Goal: Task Accomplishment & Management: Manage account settings

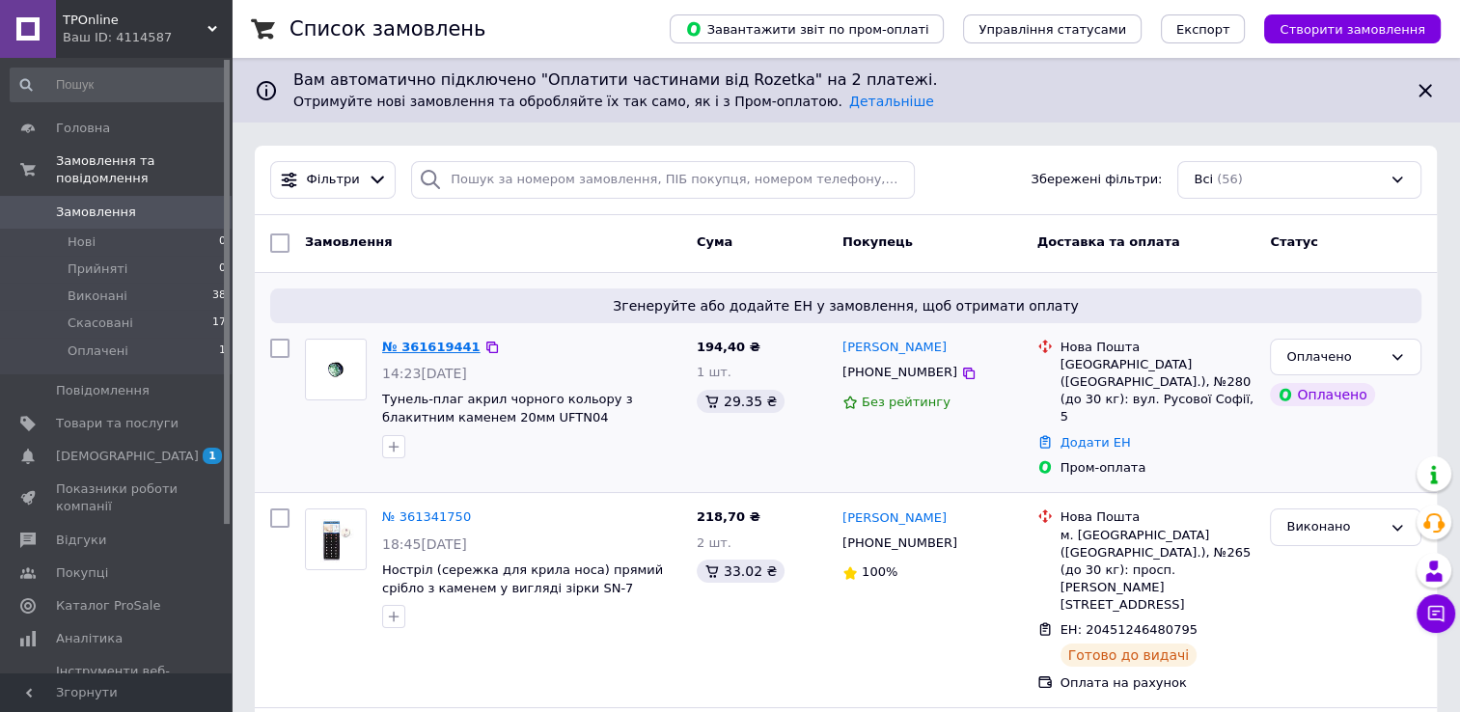
click at [407, 350] on link "№ 361619441" at bounding box center [431, 347] width 98 height 14
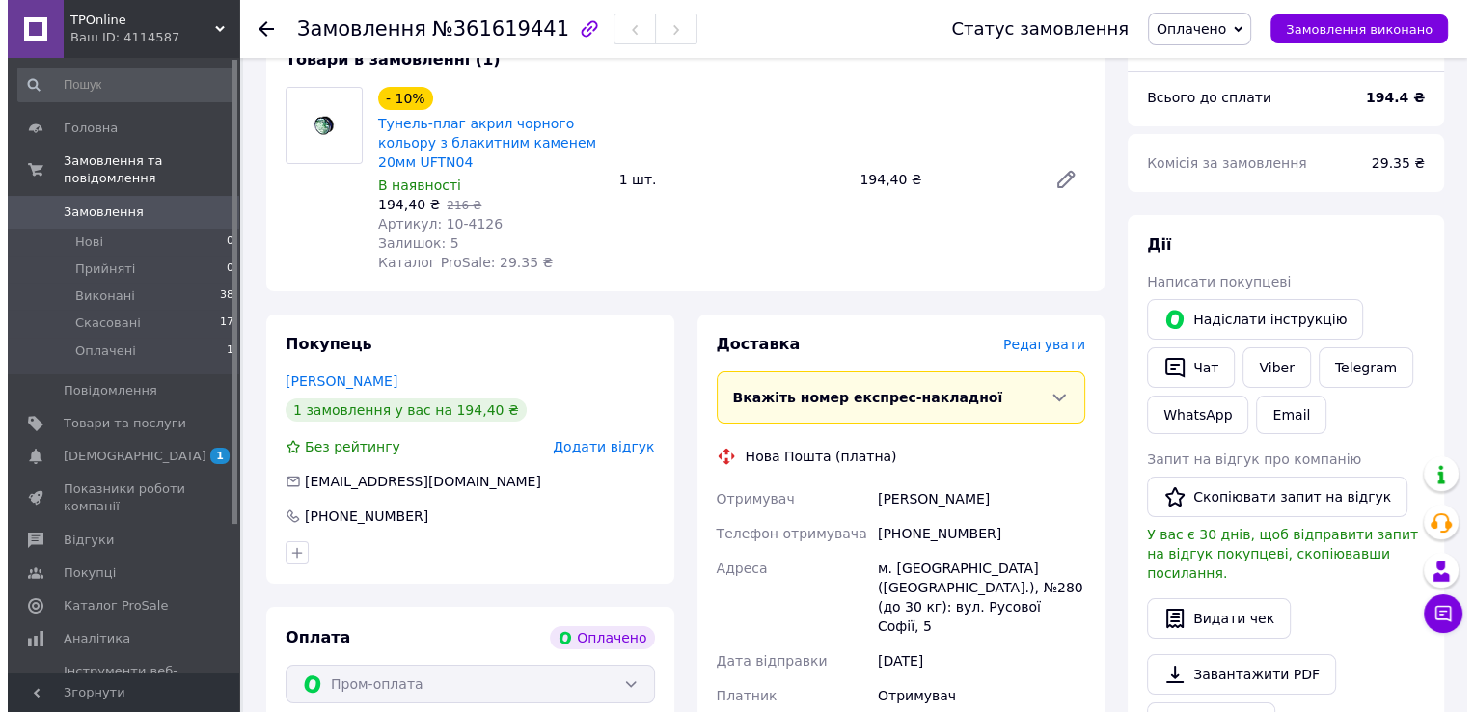
scroll to position [257, 0]
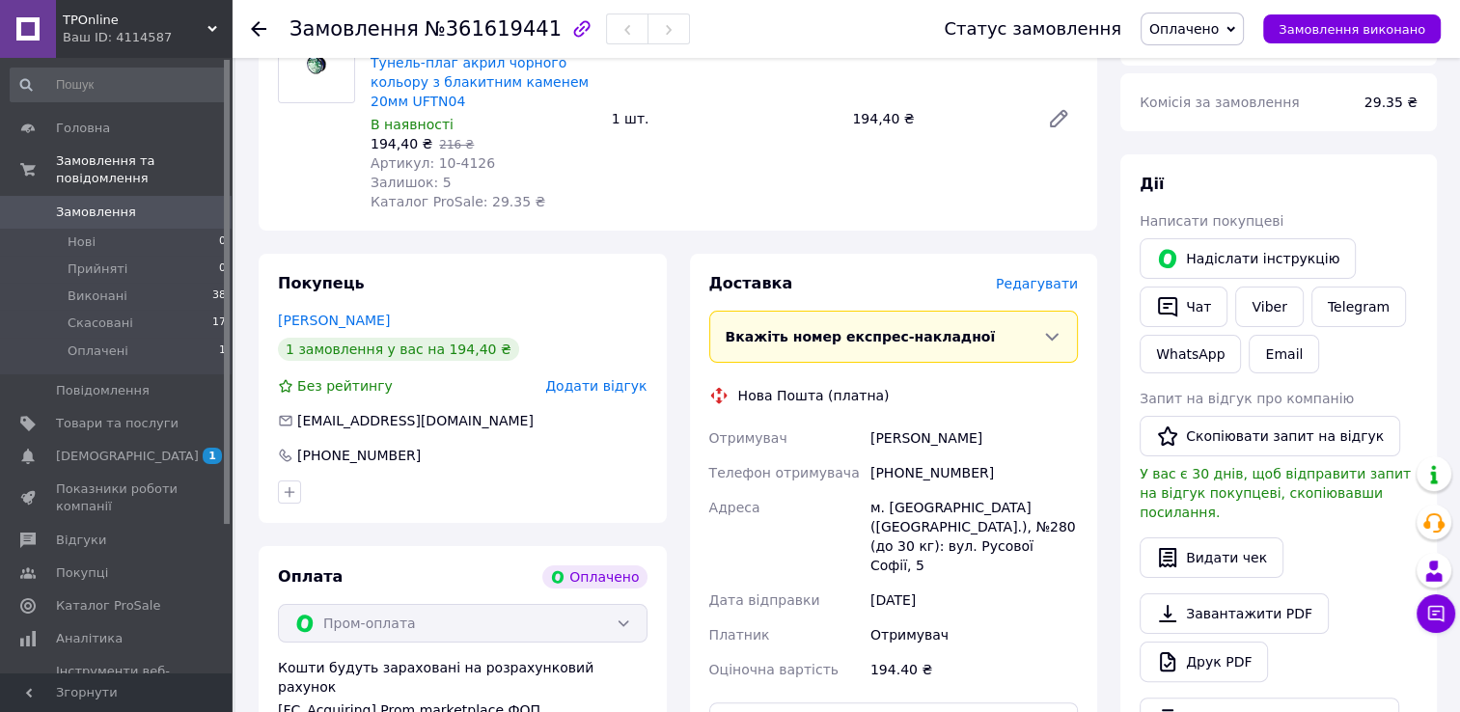
click at [905, 437] on div "Наталия Денисенко" at bounding box center [974, 438] width 215 height 35
click at [905, 439] on div "Наталия Денисенко" at bounding box center [974, 438] width 215 height 35
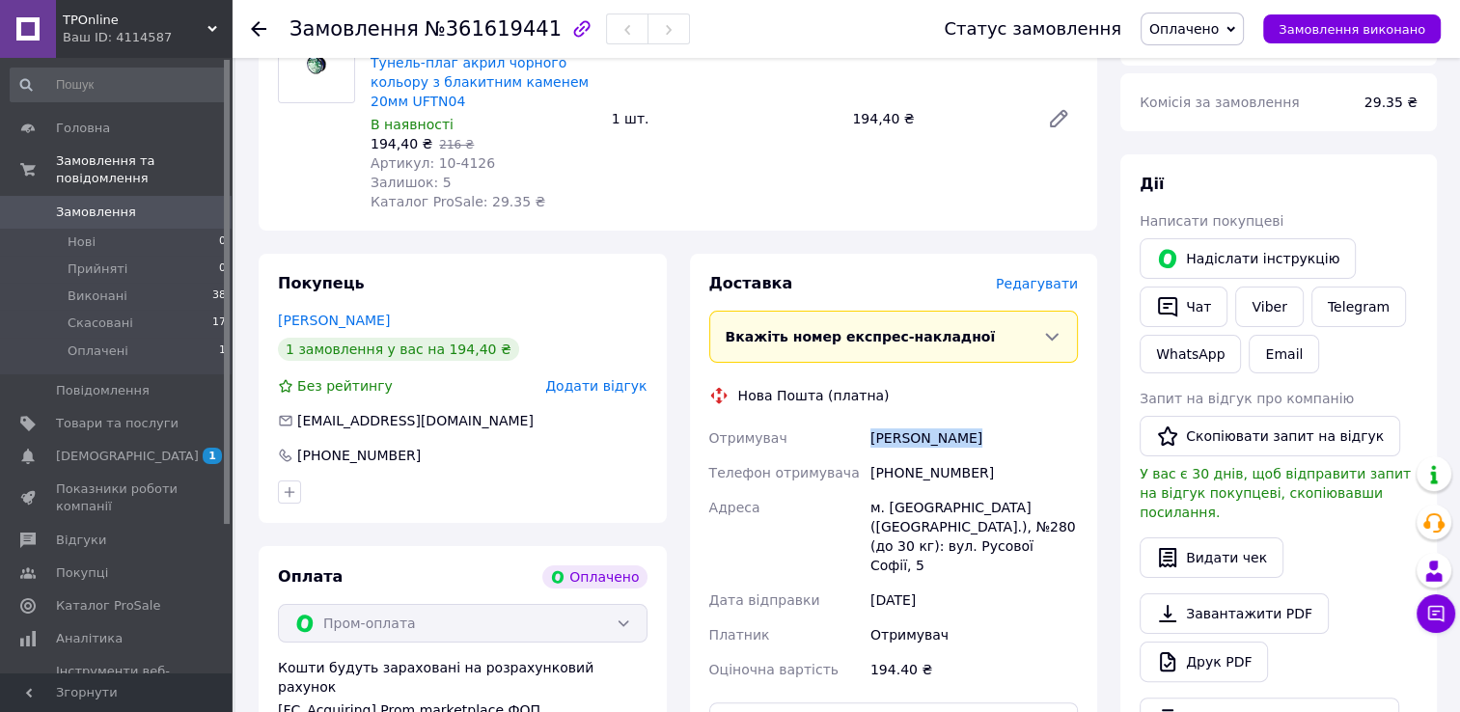
click at [905, 439] on div "Наталия Денисенко" at bounding box center [974, 438] width 215 height 35
click at [923, 477] on div "[PHONE_NUMBER]" at bounding box center [974, 472] width 215 height 35
copy div "[PHONE_NUMBER]"
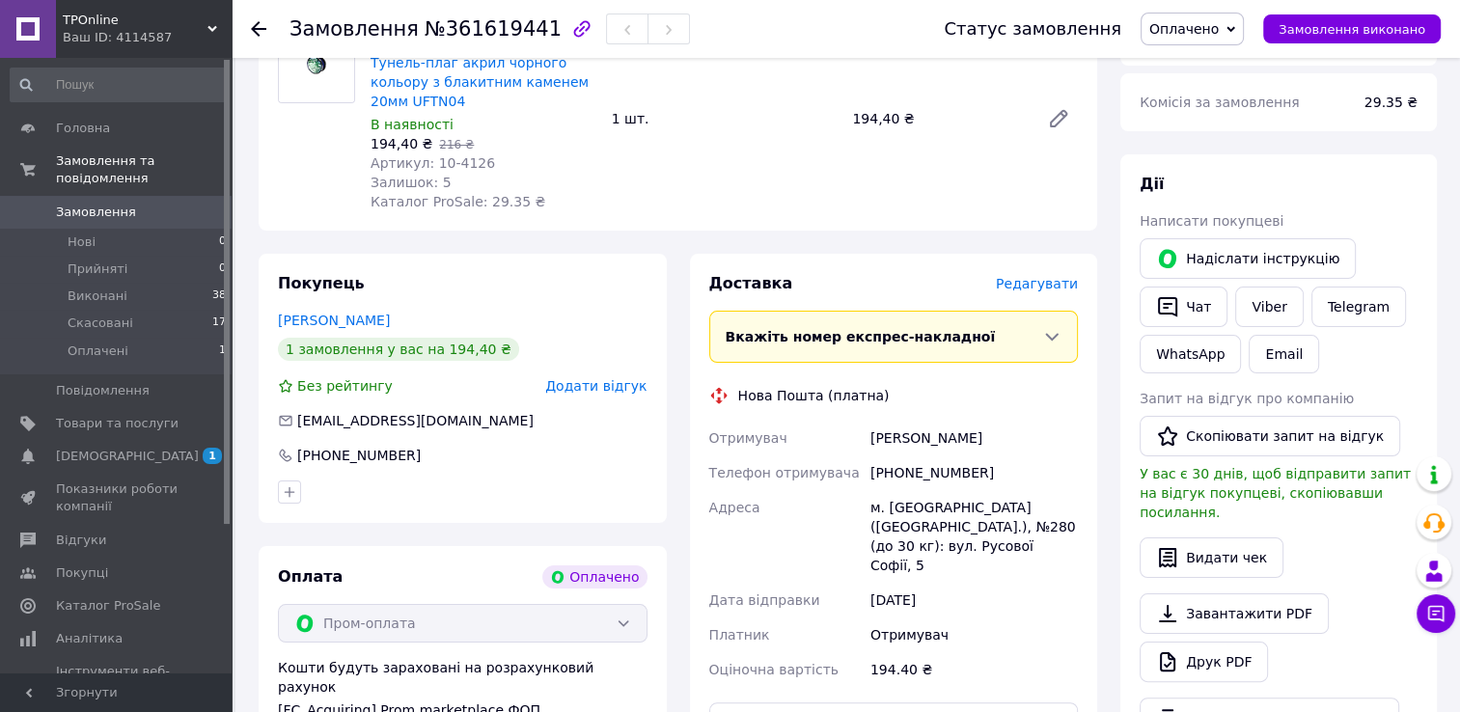
click at [893, 518] on div "м. [GEOGRAPHIC_DATA] ([GEOGRAPHIC_DATA].), №280 (до 30 кг): вул. Русової Софії,…" at bounding box center [974, 536] width 215 height 93
click at [893, 511] on div "м. [GEOGRAPHIC_DATA] ([GEOGRAPHIC_DATA].), №280 (до 30 кг): вул. Русової Софії,…" at bounding box center [974, 536] width 215 height 93
copy div "Київ"
click at [1036, 287] on span "Редагувати" at bounding box center [1037, 283] width 82 height 15
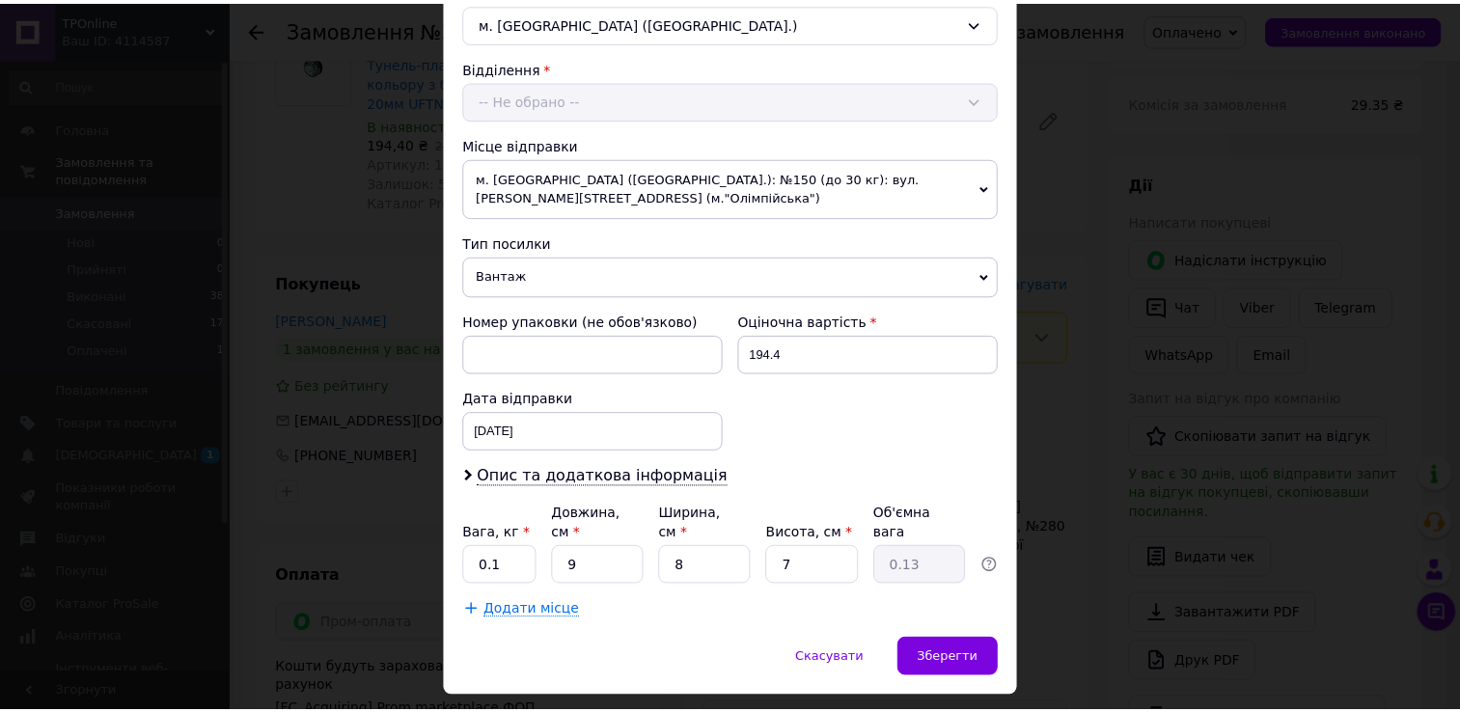
scroll to position [564, 0]
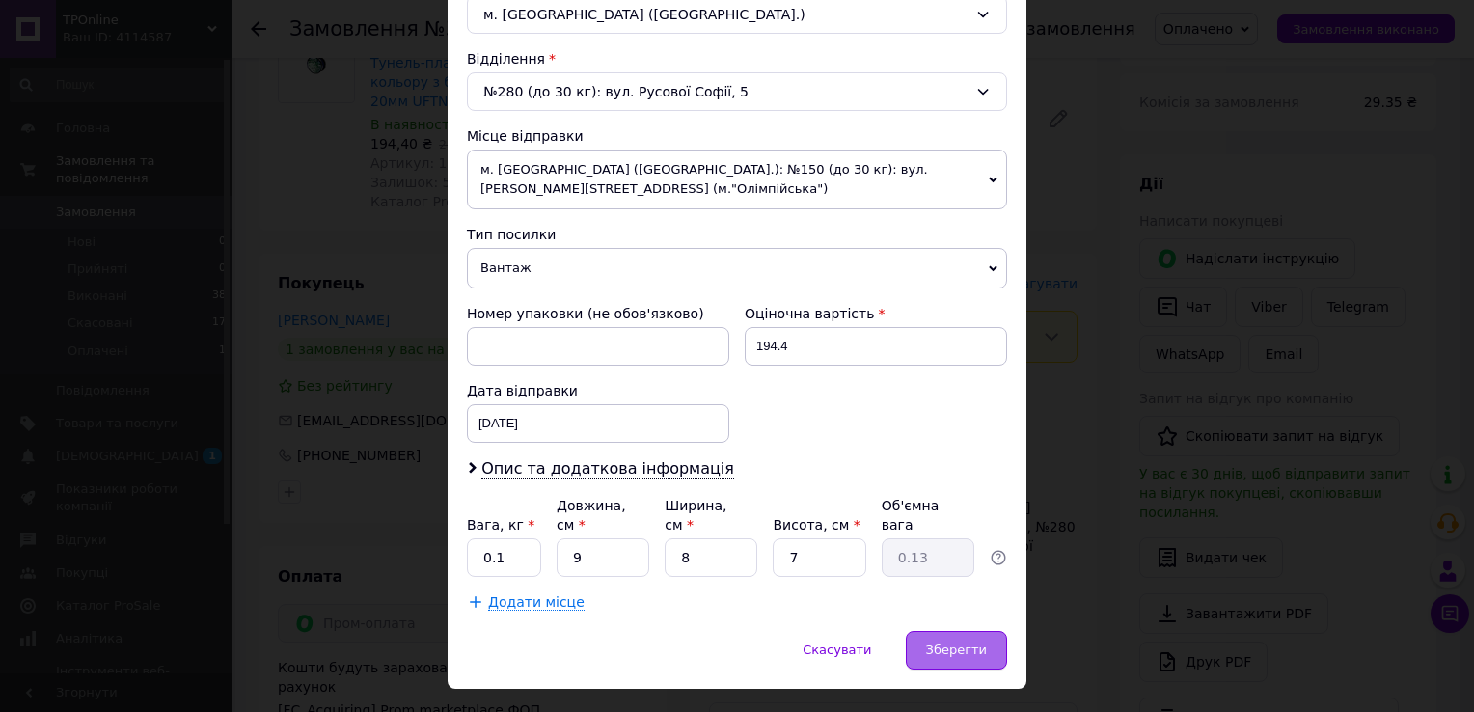
click at [946, 643] on span "Зберегти" at bounding box center [956, 650] width 61 height 14
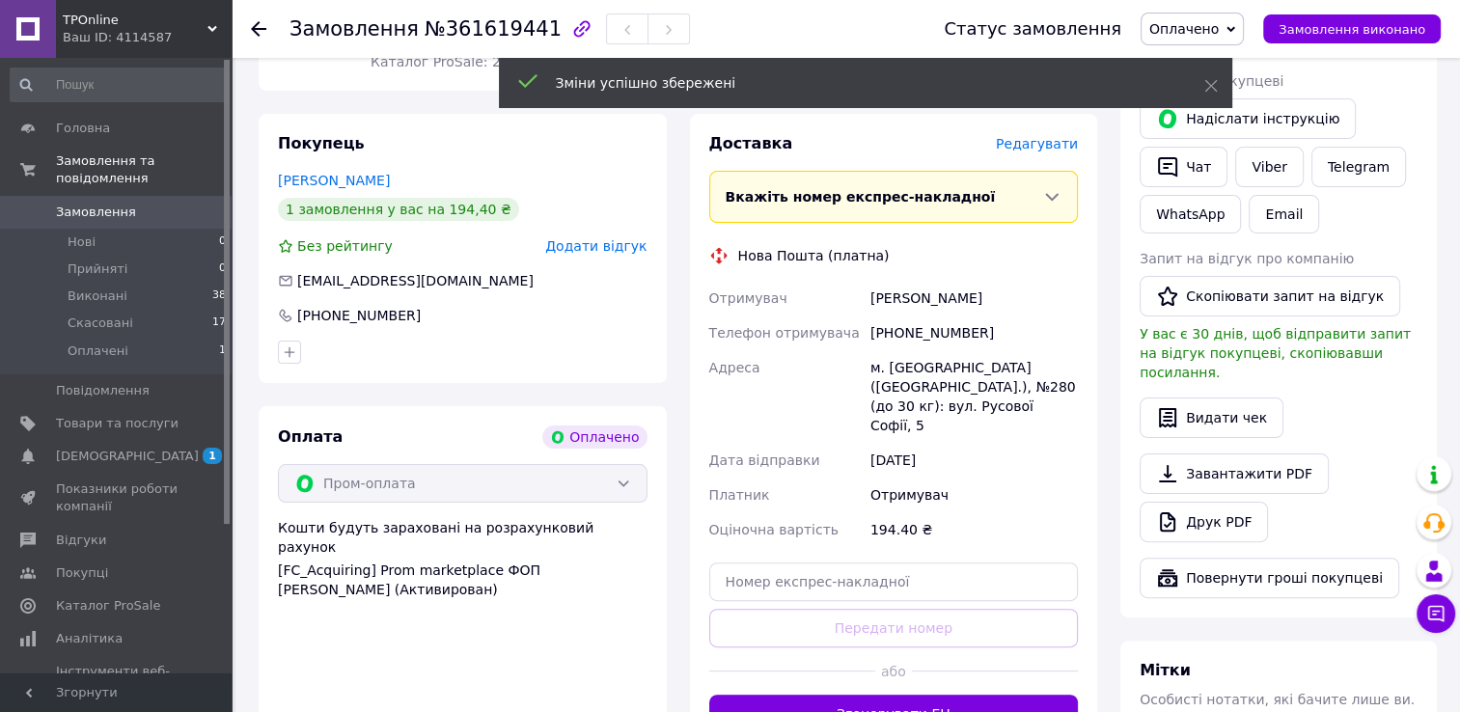
scroll to position [514, 0]
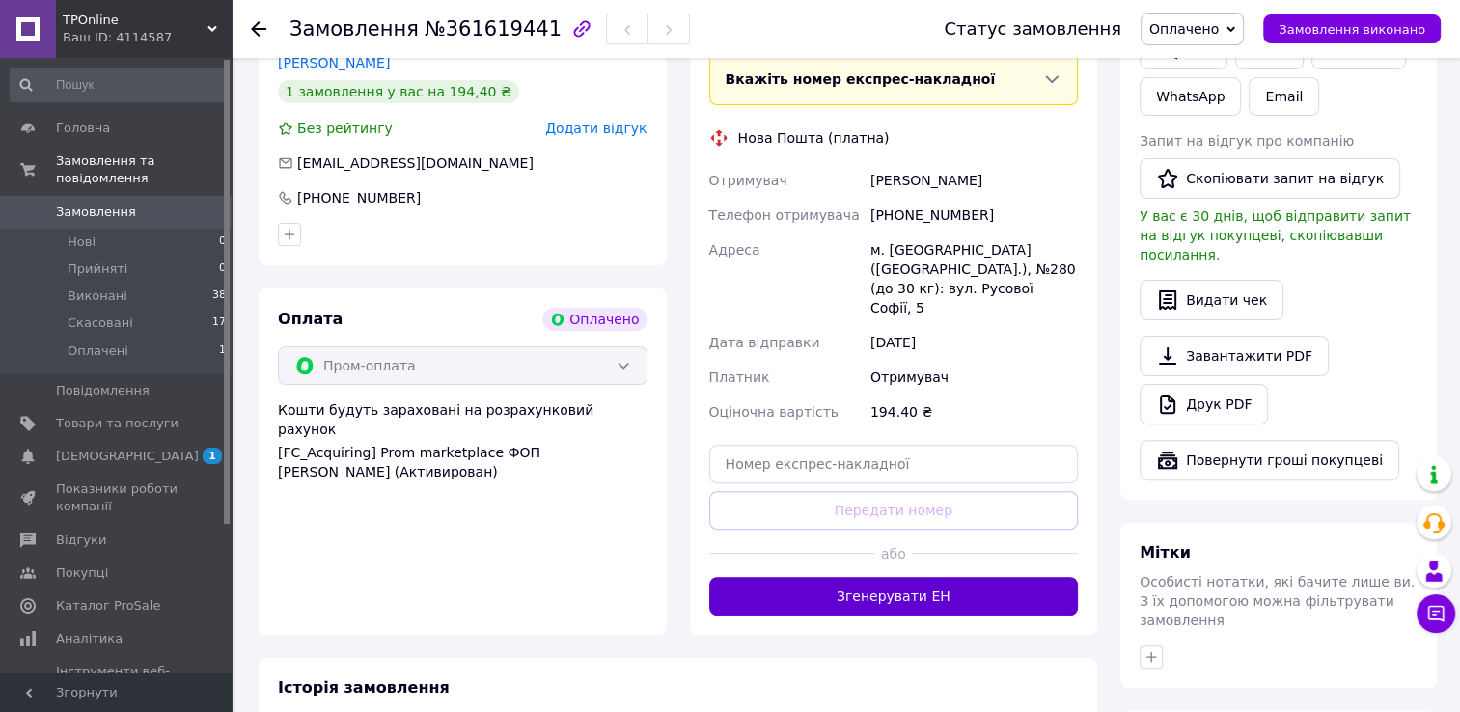
click at [923, 577] on button "Згенерувати ЕН" at bounding box center [894, 596] width 370 height 39
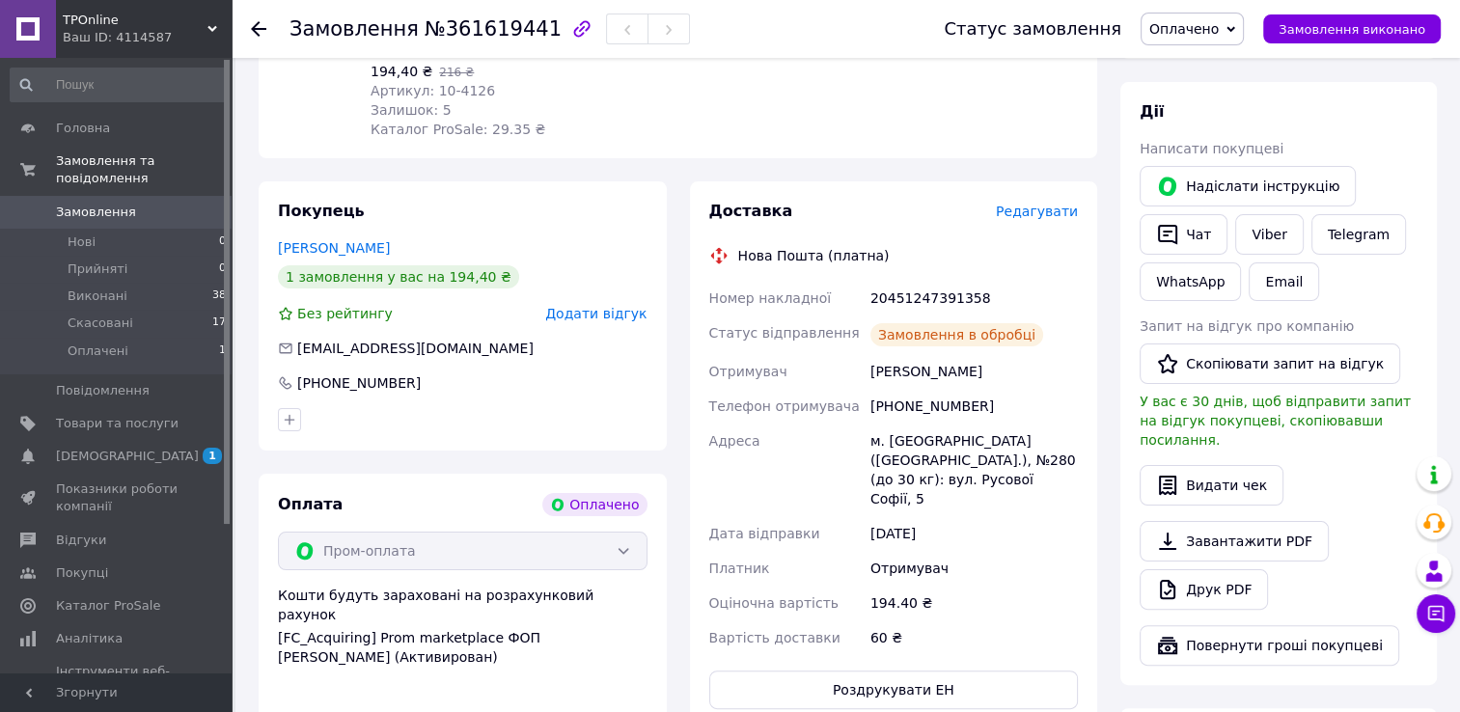
scroll to position [0, 0]
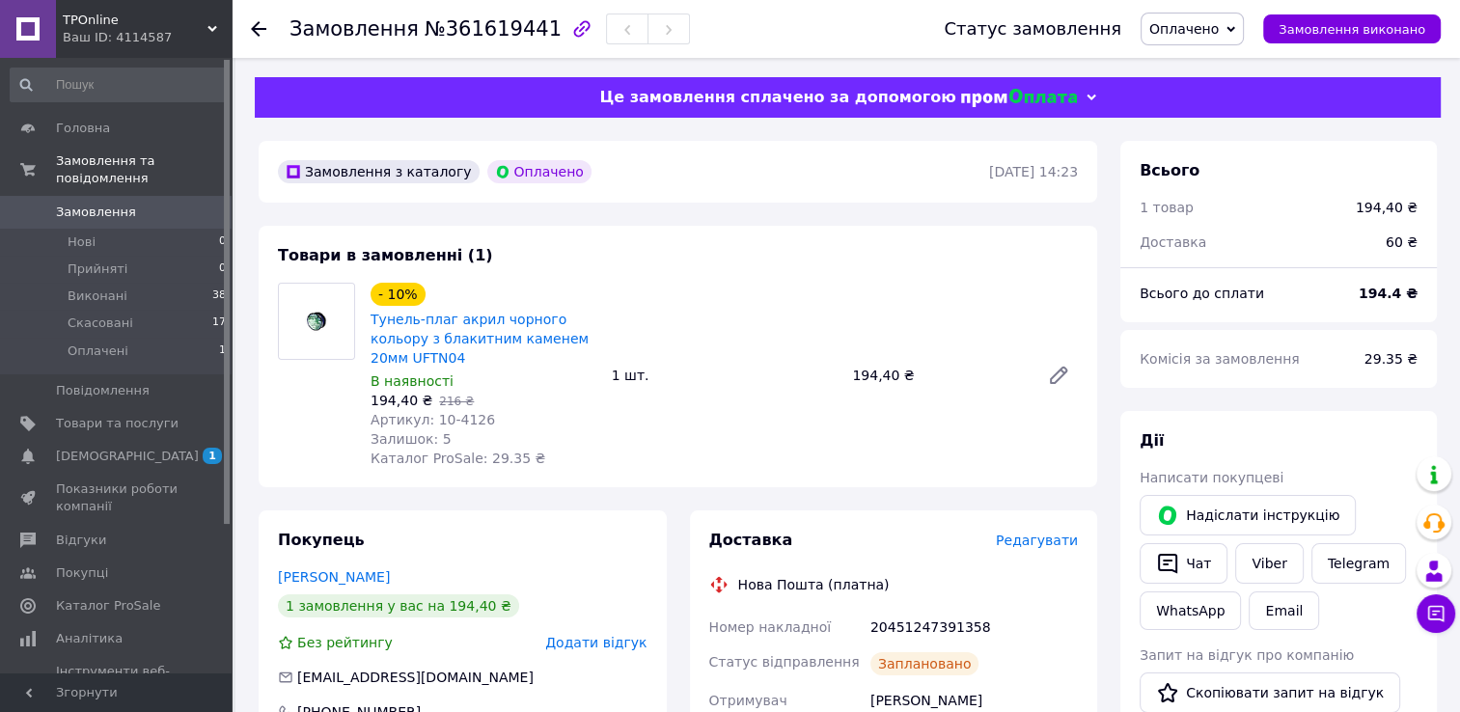
click at [1219, 37] on span "Оплачено" at bounding box center [1183, 28] width 69 height 15
click at [1226, 69] on li "Прийнято" at bounding box center [1192, 67] width 101 height 29
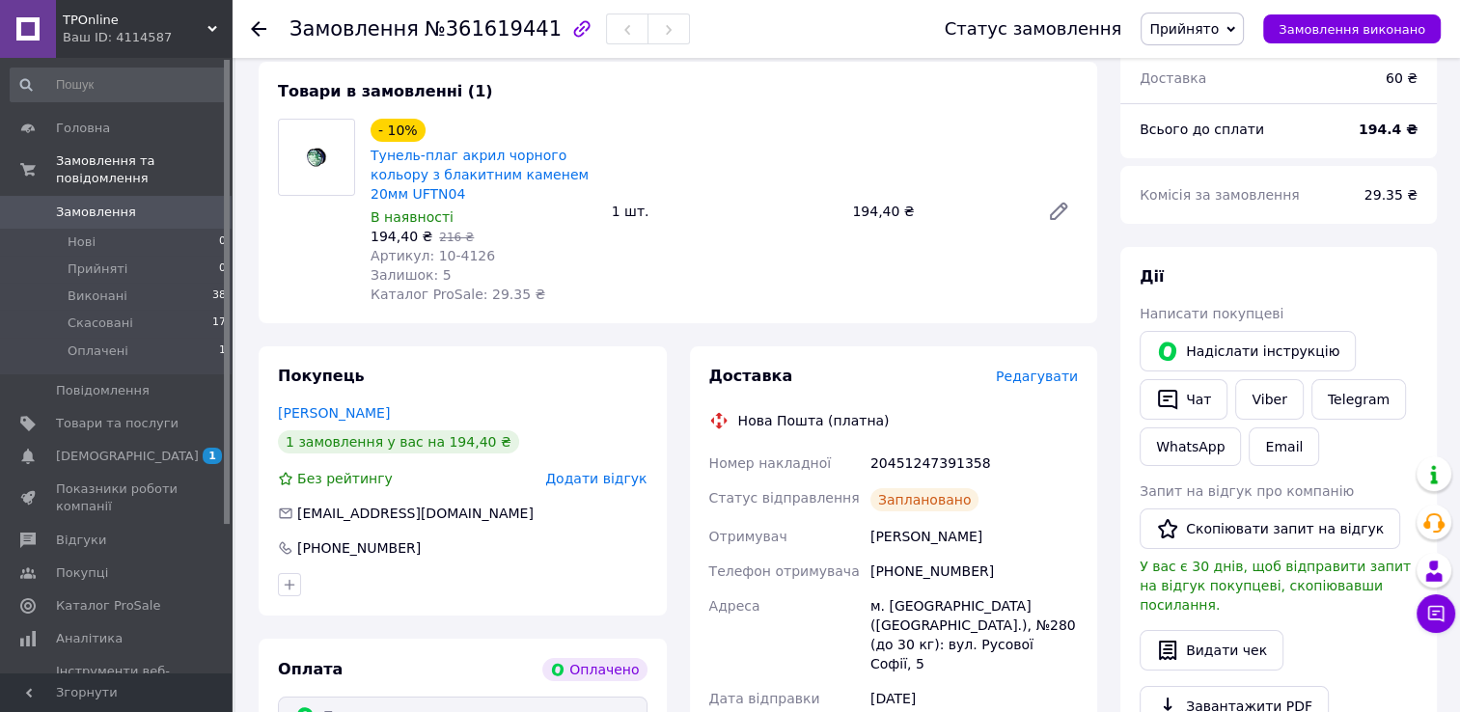
scroll to position [386, 0]
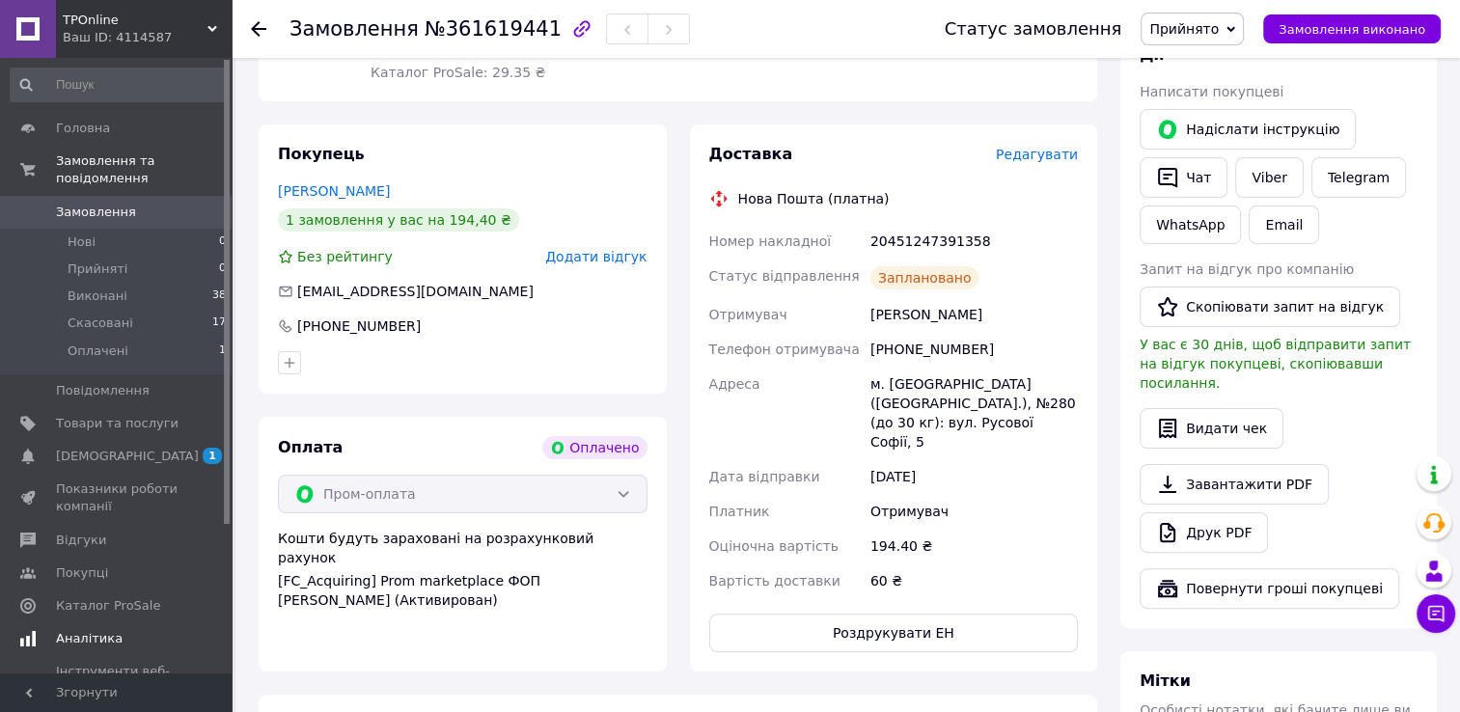
click at [121, 448] on span "[DEMOGRAPHIC_DATA]" at bounding box center [127, 456] width 143 height 17
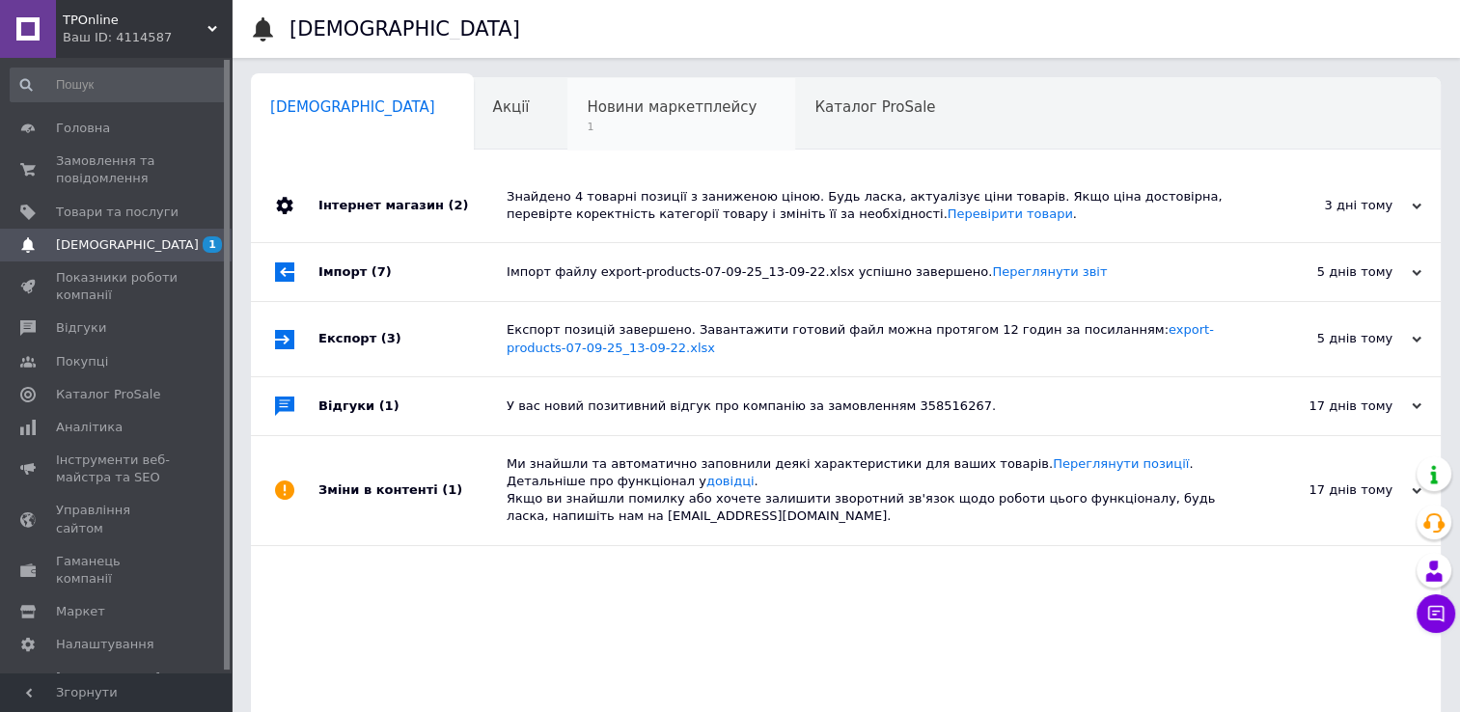
click at [587, 122] on span "1" at bounding box center [672, 127] width 170 height 14
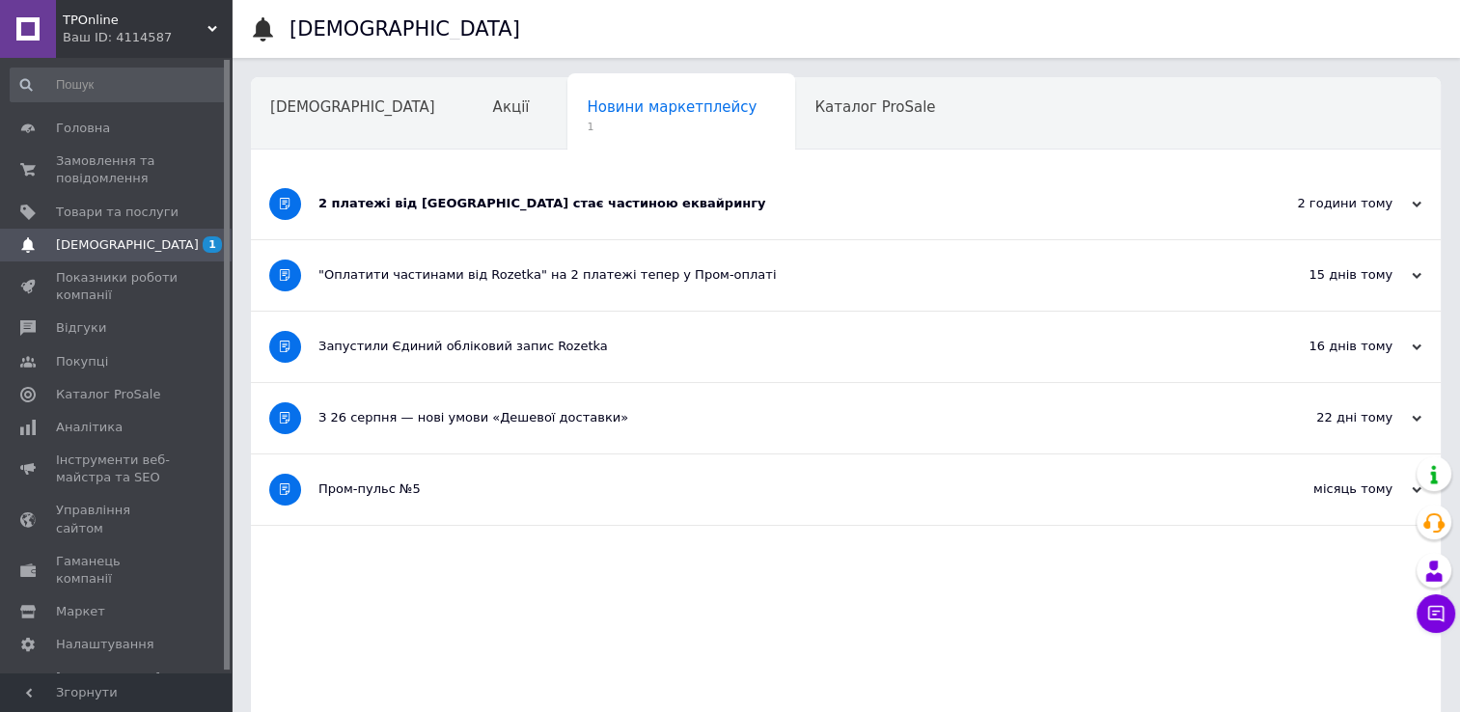
click at [379, 222] on div "2 платежі від Rozetka стає частиною еквайрингу" at bounding box center [773, 204] width 910 height 70
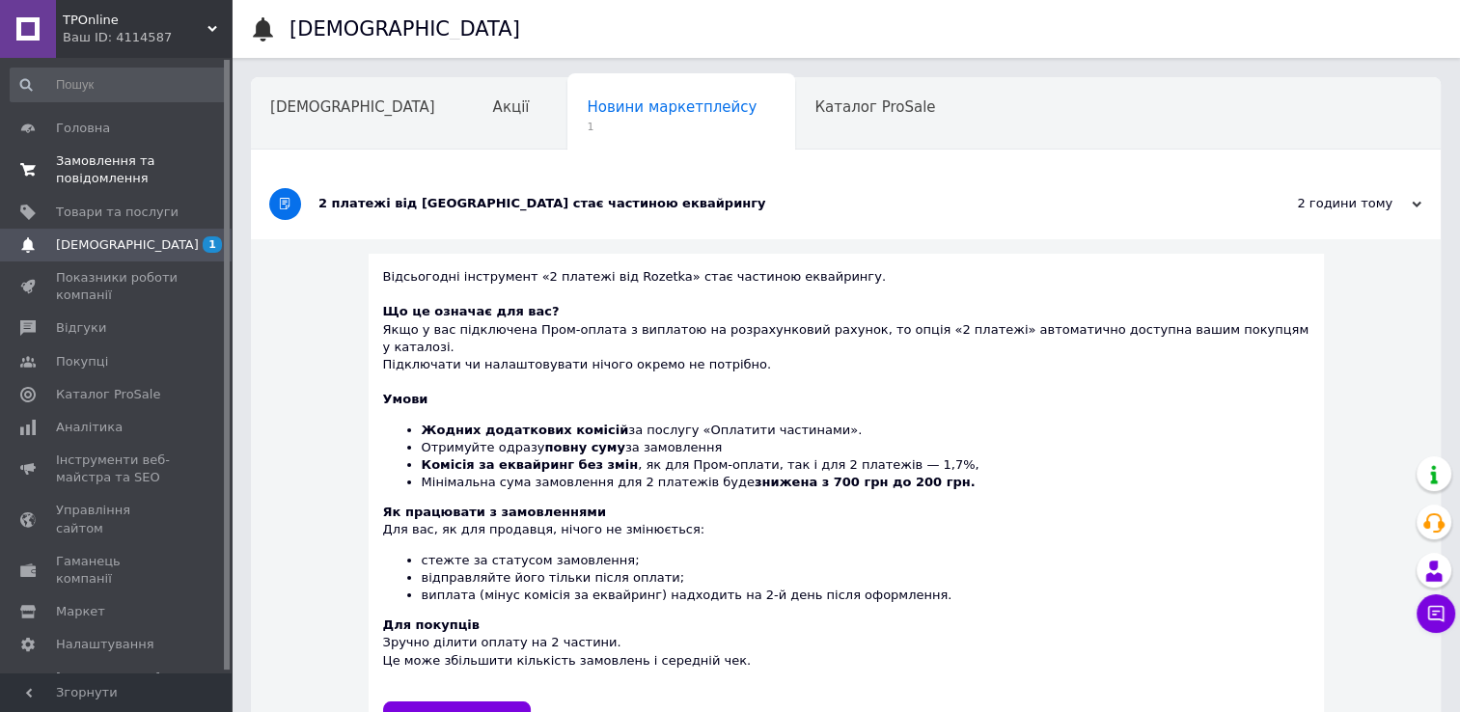
click at [85, 180] on span "Замовлення та повідомлення" at bounding box center [117, 169] width 123 height 35
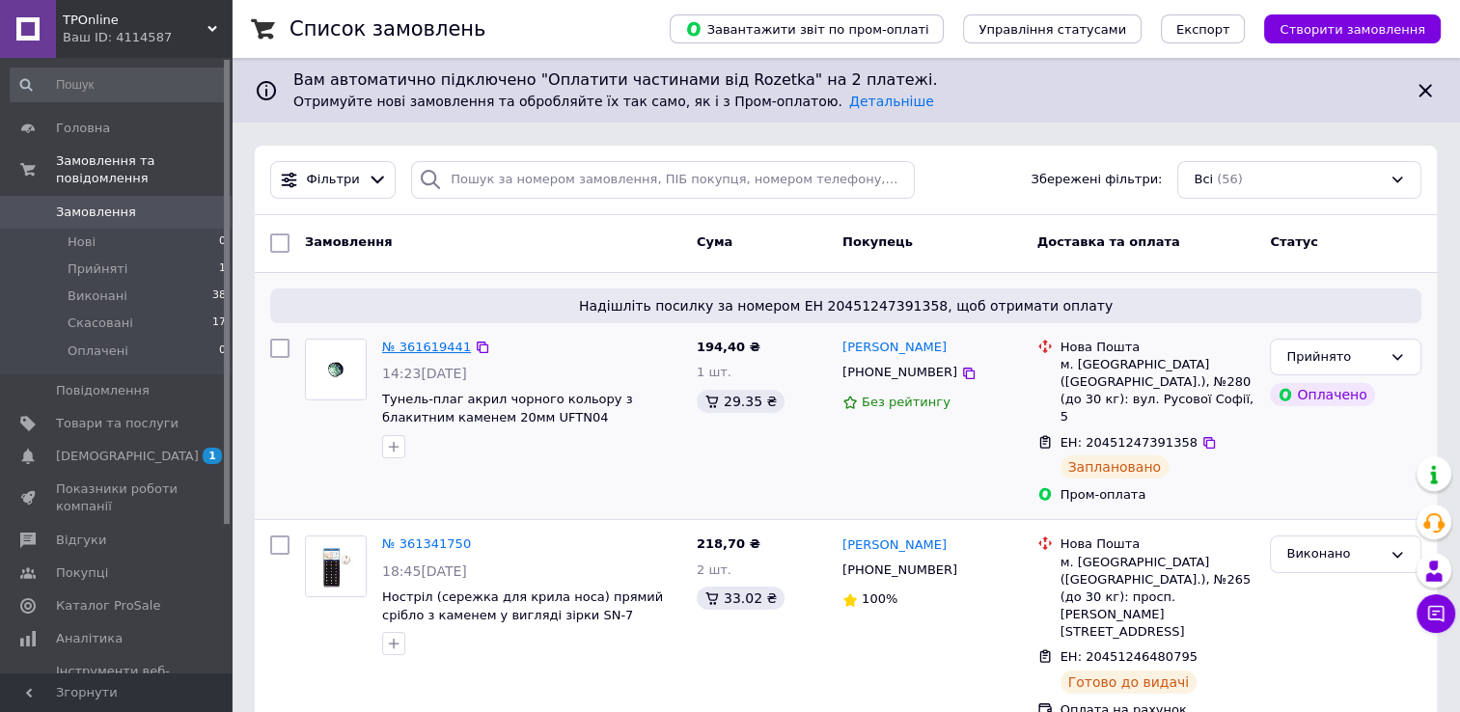
click at [414, 348] on link "№ 361619441" at bounding box center [426, 347] width 89 height 14
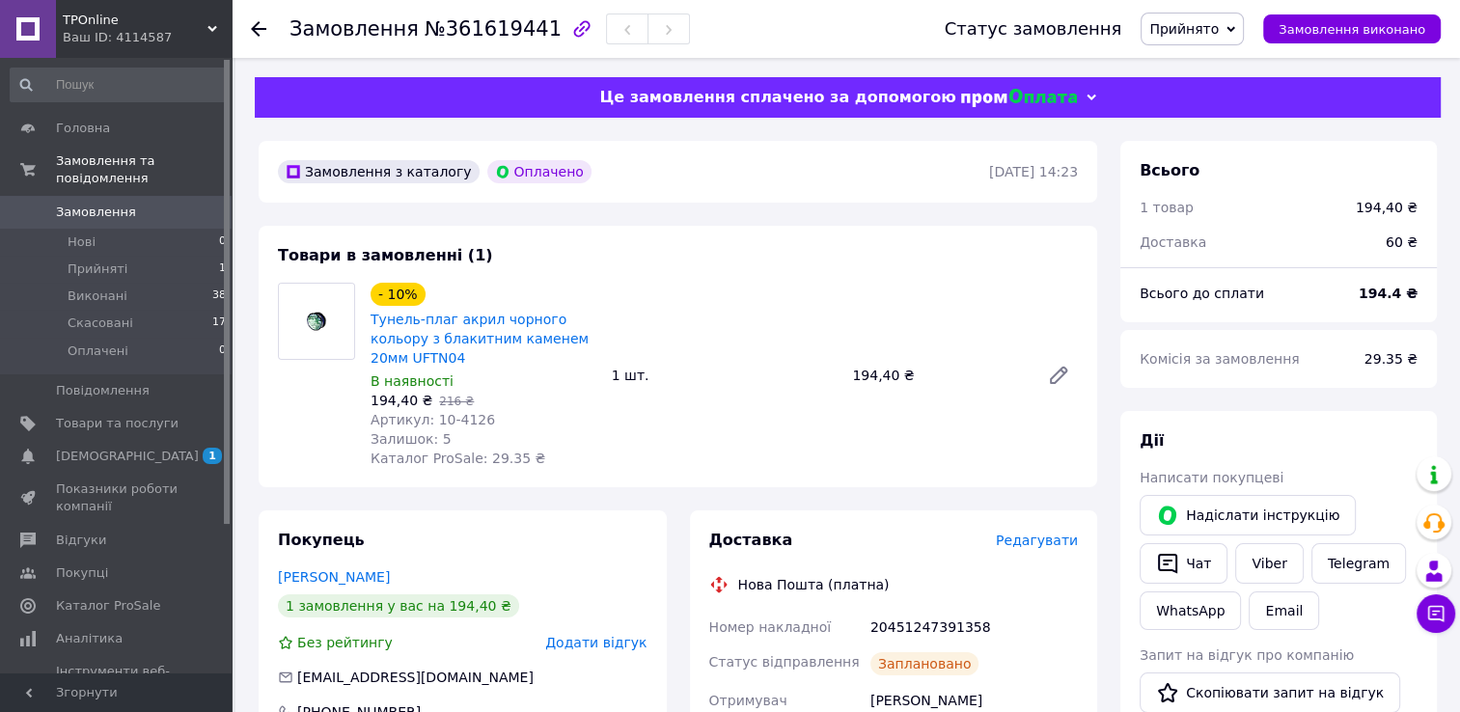
click at [85, 196] on link "Замовлення 0" at bounding box center [118, 212] width 237 height 33
